Goal: Check status: Check status

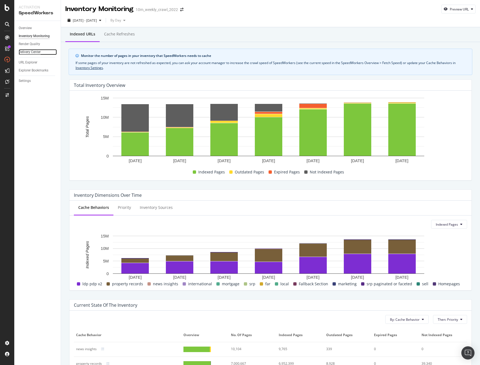
click at [30, 52] on div "Delivery Center" at bounding box center [30, 52] width 22 height 6
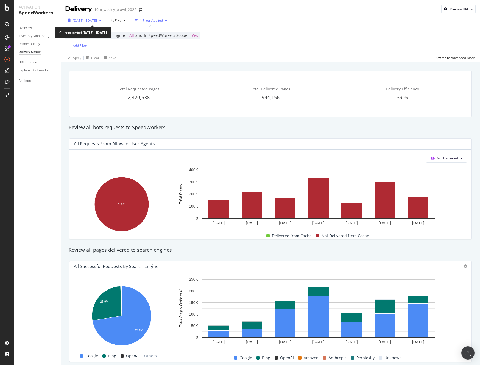
click at [97, 21] on span "[DATE] - [DATE]" at bounding box center [85, 20] width 24 height 5
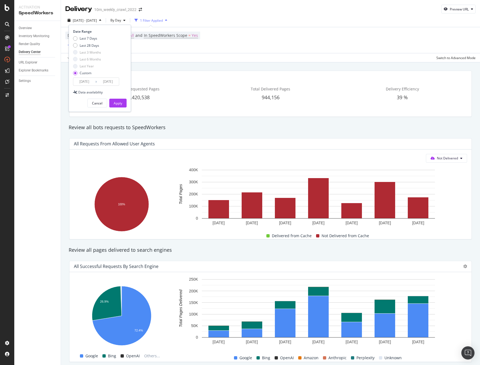
click at [95, 79] on input "[DATE]" at bounding box center [84, 82] width 22 height 8
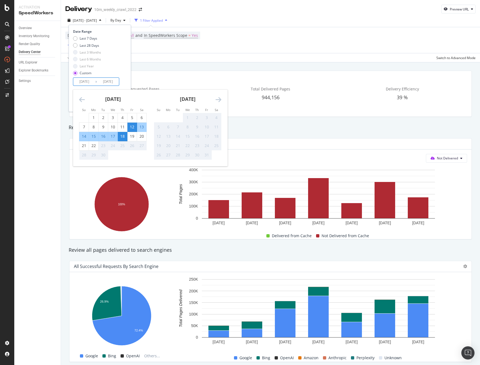
click at [125, 136] on div "18" at bounding box center [122, 135] width 9 height 5
type input "[DATE]"
click at [84, 145] on div "21" at bounding box center [83, 145] width 9 height 5
type input "[DATE]"
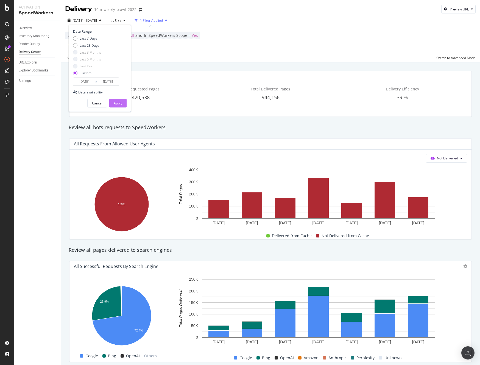
click at [117, 104] on div "Apply" at bounding box center [118, 103] width 9 height 5
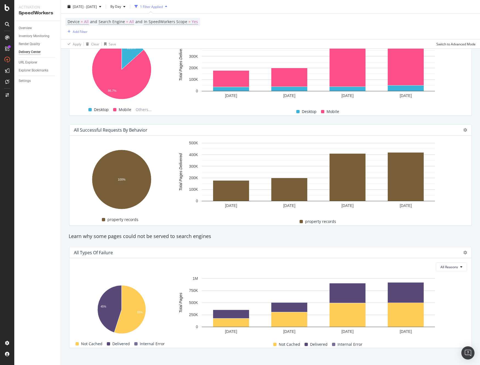
scroll to position [89, 0]
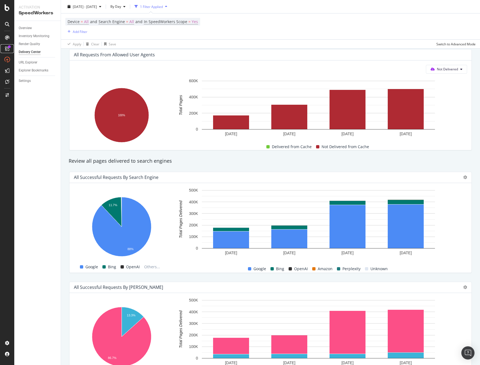
click at [5, 48] on icon at bounding box center [7, 48] width 4 height 4
